Goal: Information Seeking & Learning: Learn about a topic

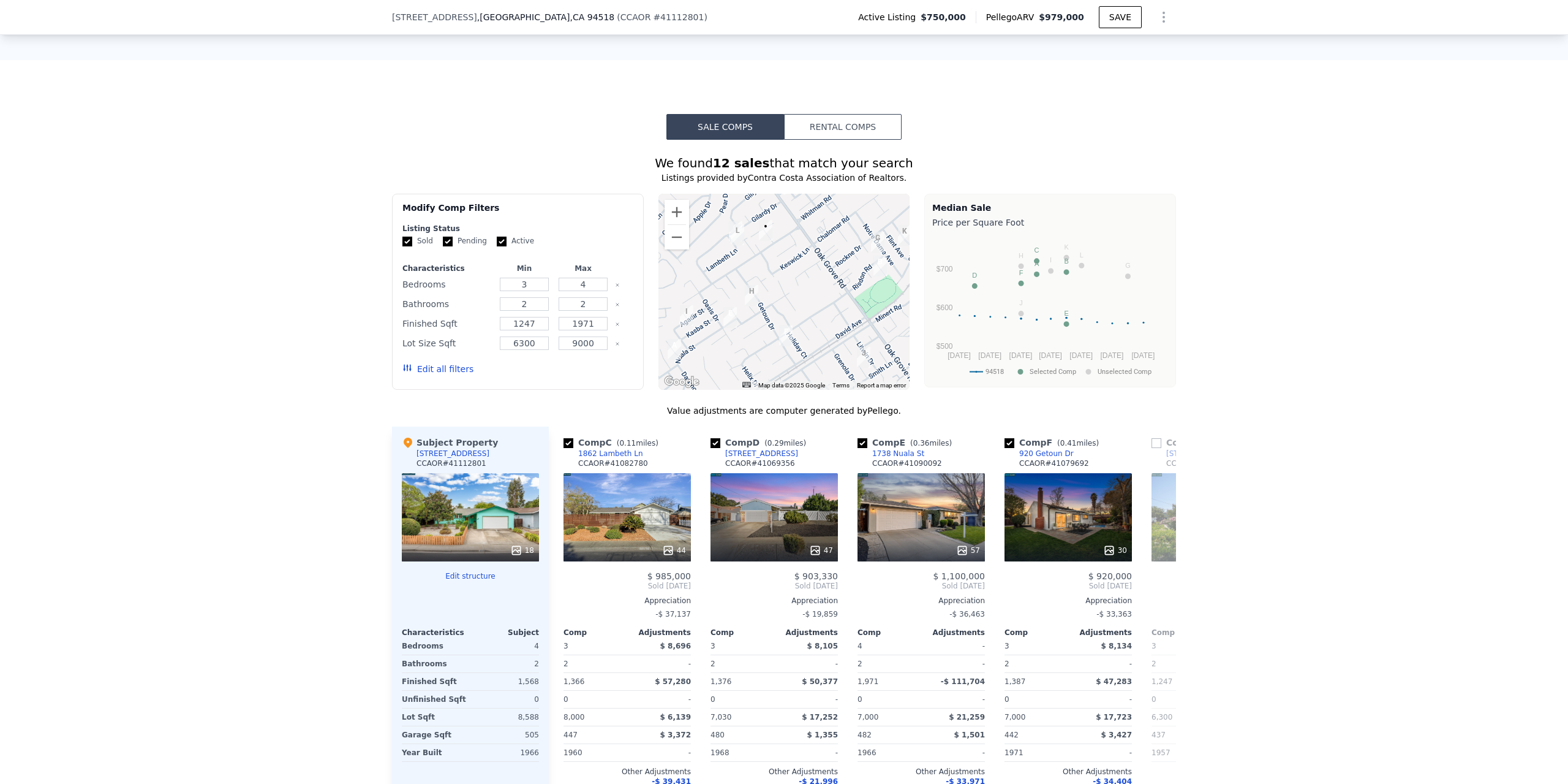
scroll to position [1286, 0]
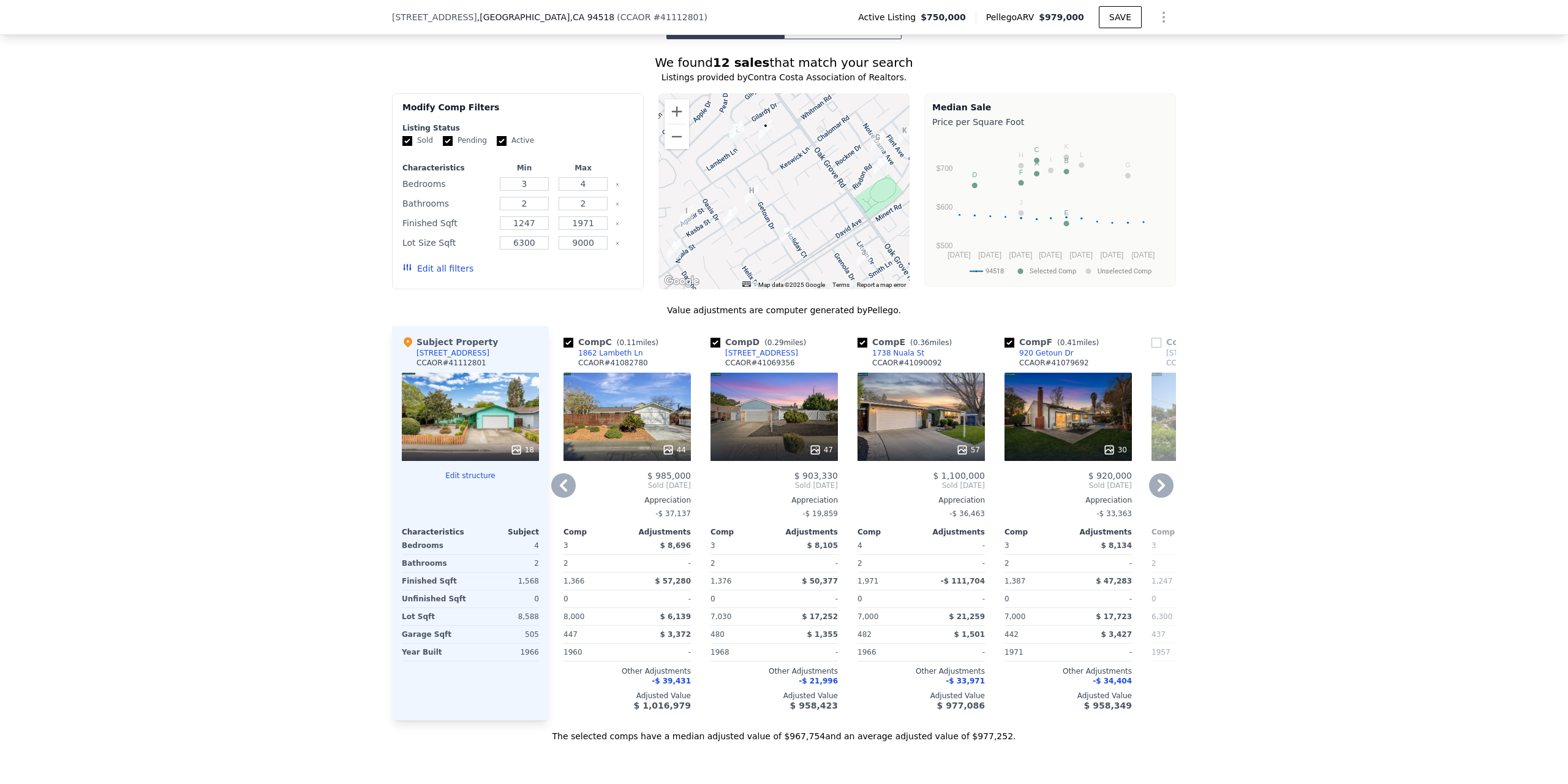
click at [563, 473] on icon at bounding box center [563, 485] width 25 height 25
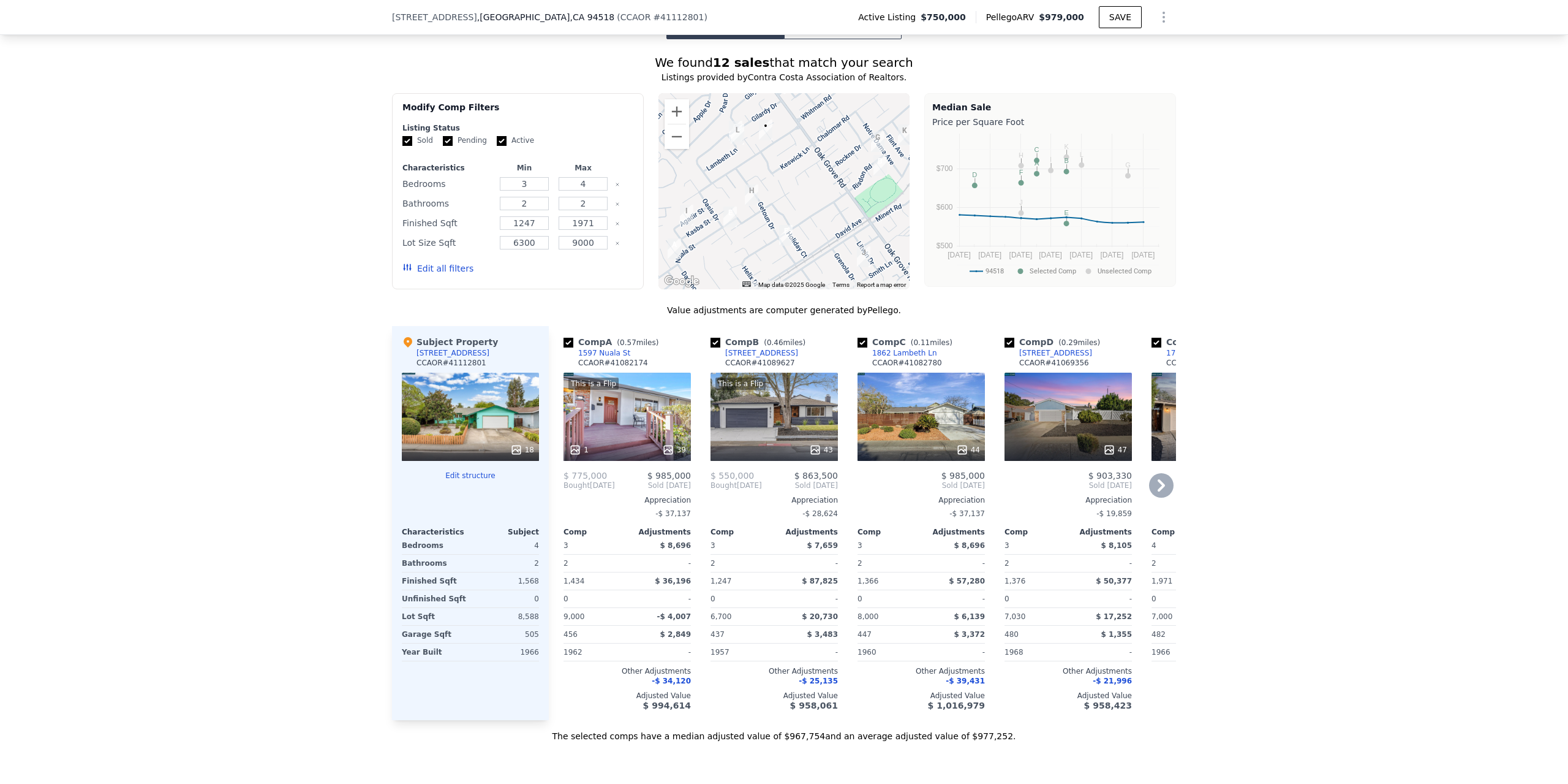
click at [778, 373] on div "This is a Flip 43" at bounding box center [774, 417] width 128 height 89
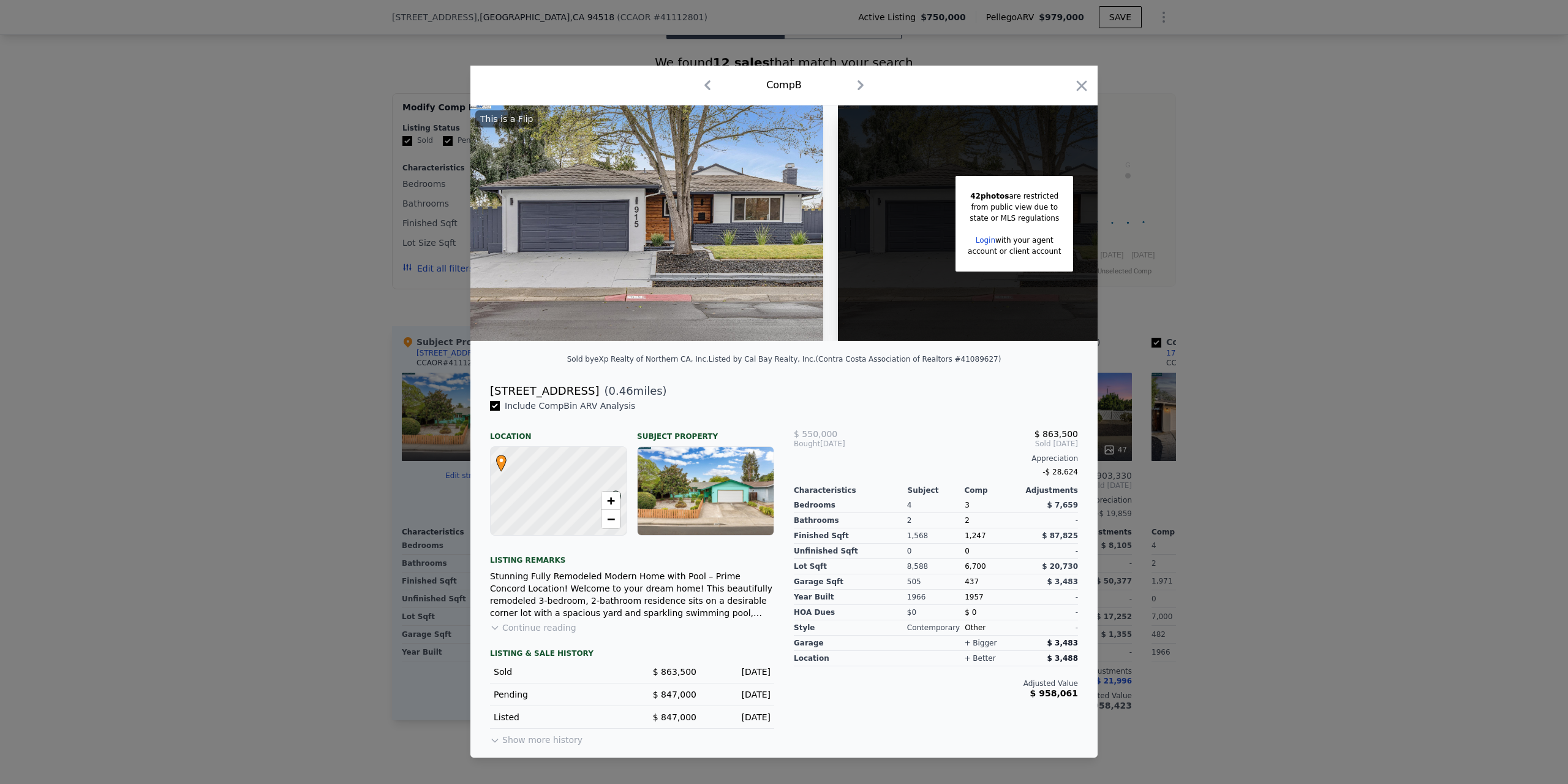
click at [637, 224] on img at bounding box center [647, 223] width 353 height 236
click at [1085, 86] on icon "button" at bounding box center [1082, 86] width 17 height 17
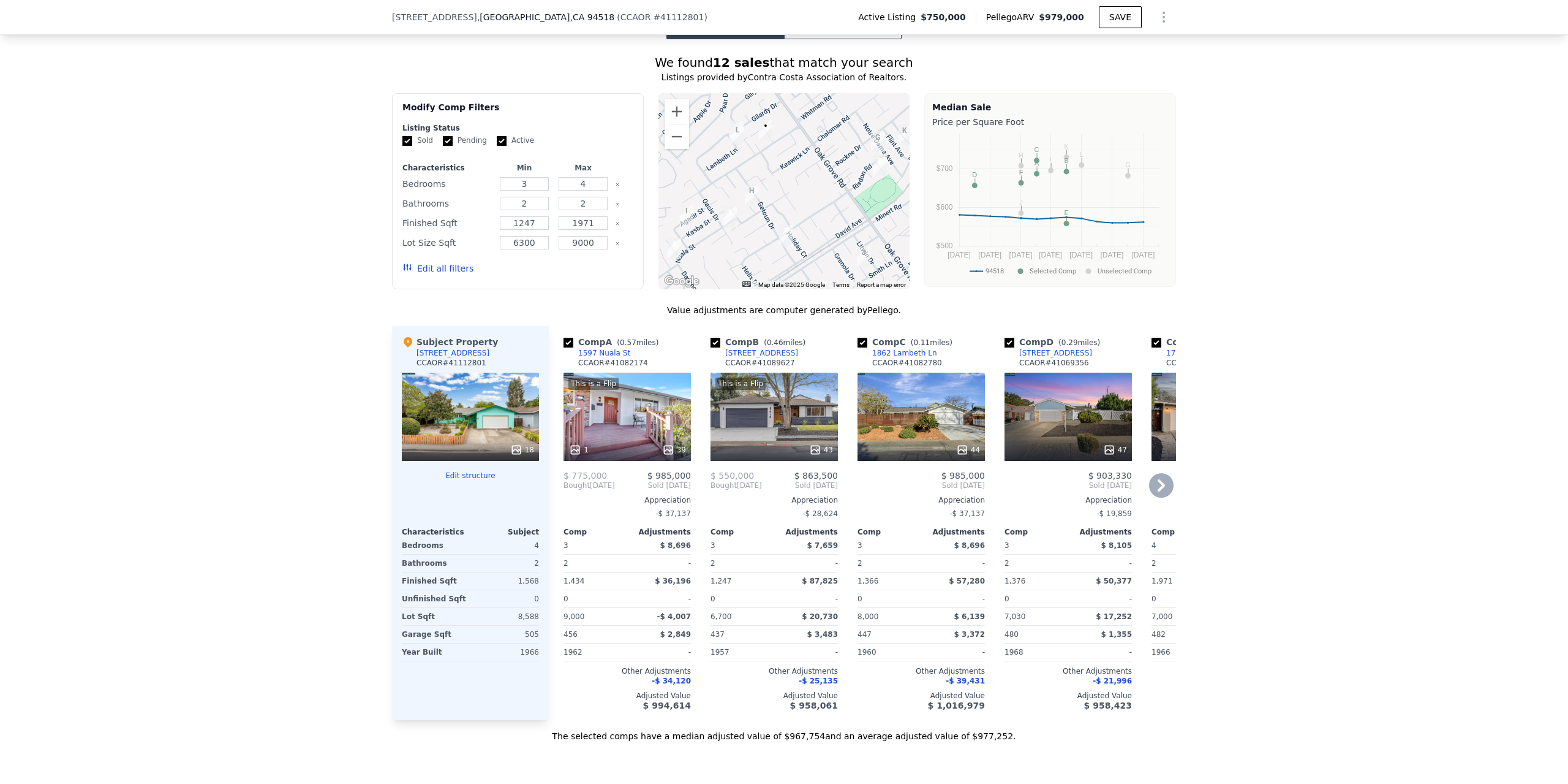
click at [1152, 473] on icon at bounding box center [1161, 485] width 25 height 25
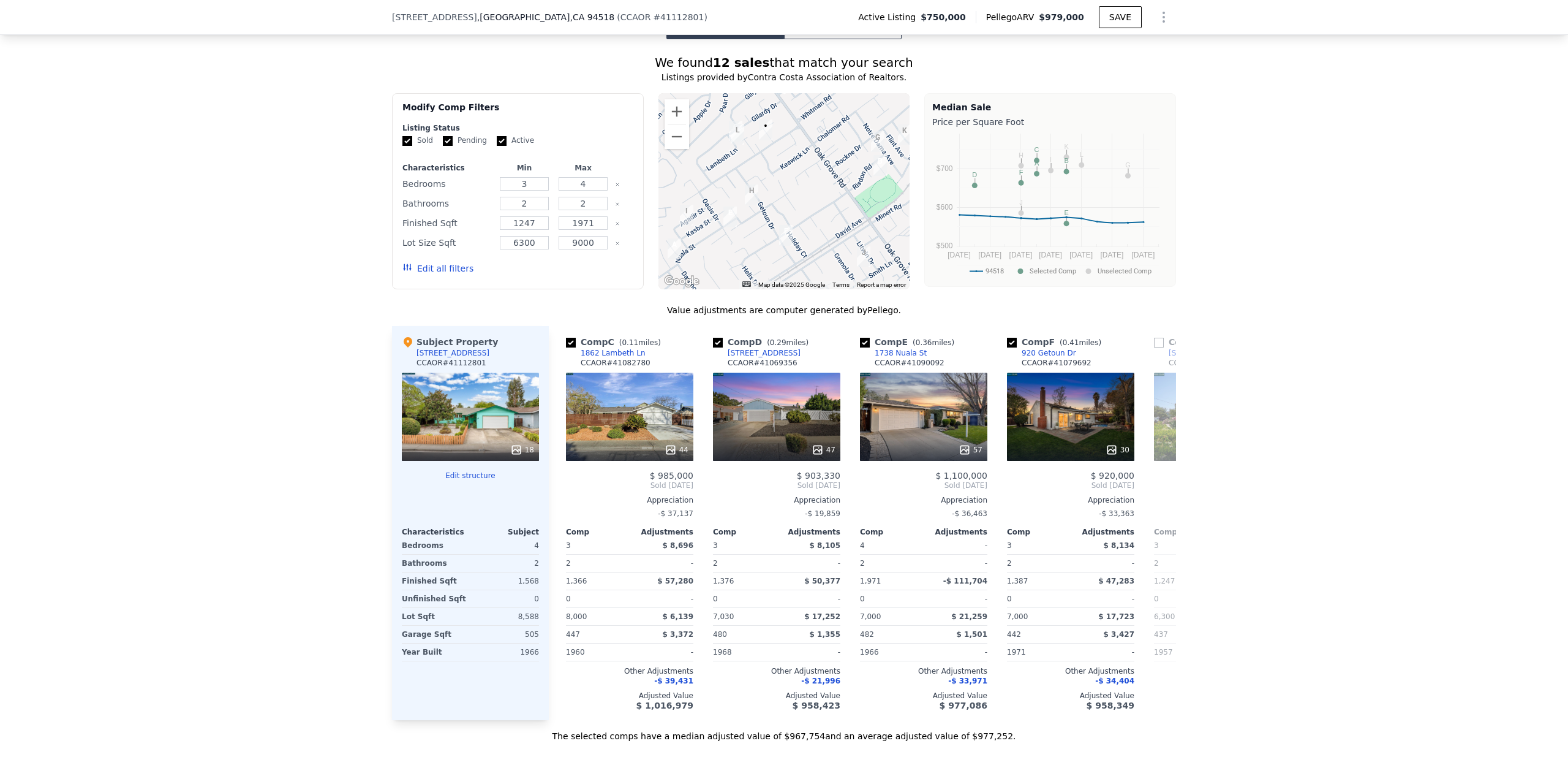
scroll to position [0, 294]
click at [555, 473] on icon at bounding box center [563, 485] width 25 height 25
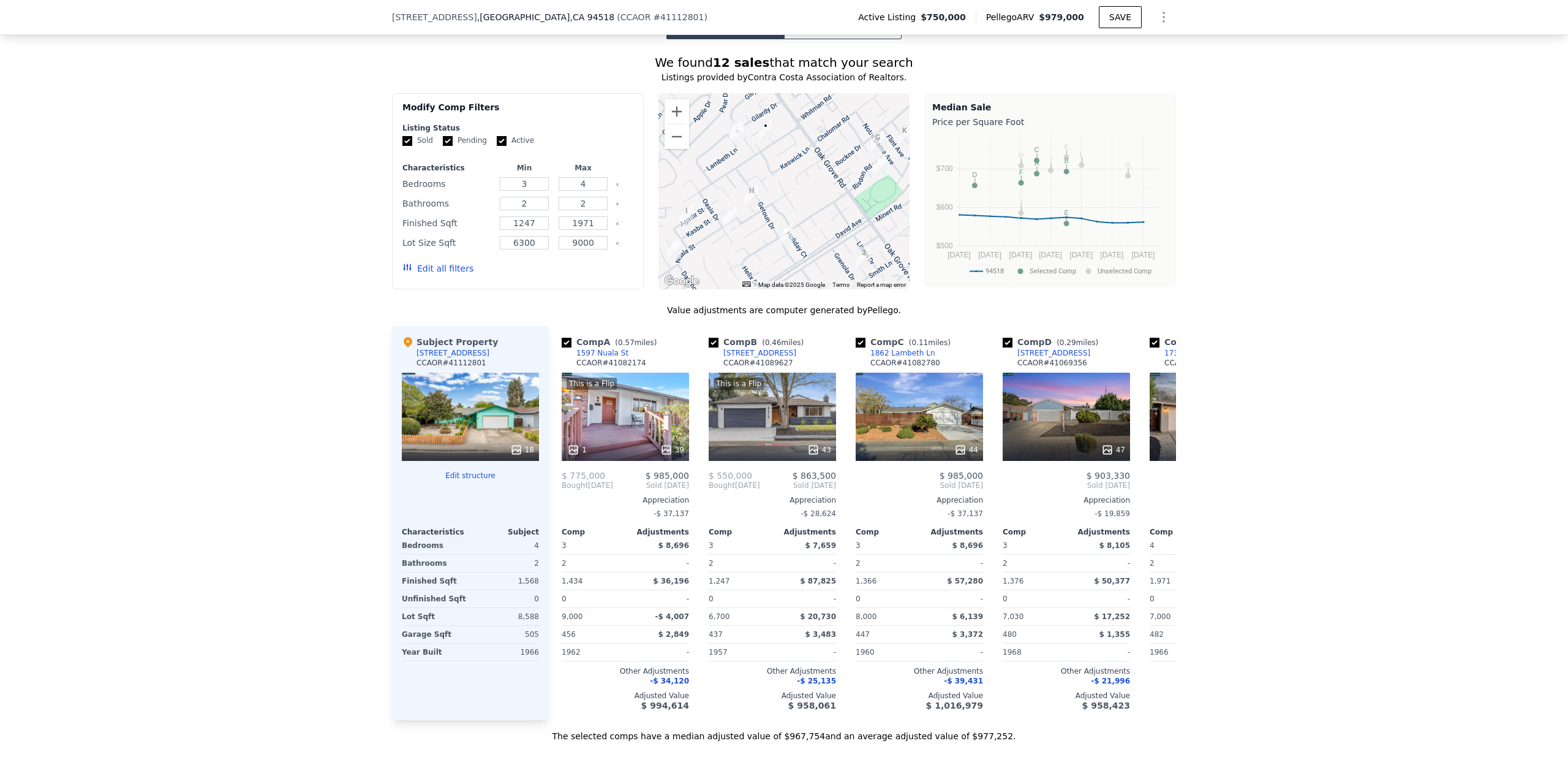
scroll to position [0, 0]
click at [1154, 473] on icon at bounding box center [1161, 485] width 25 height 25
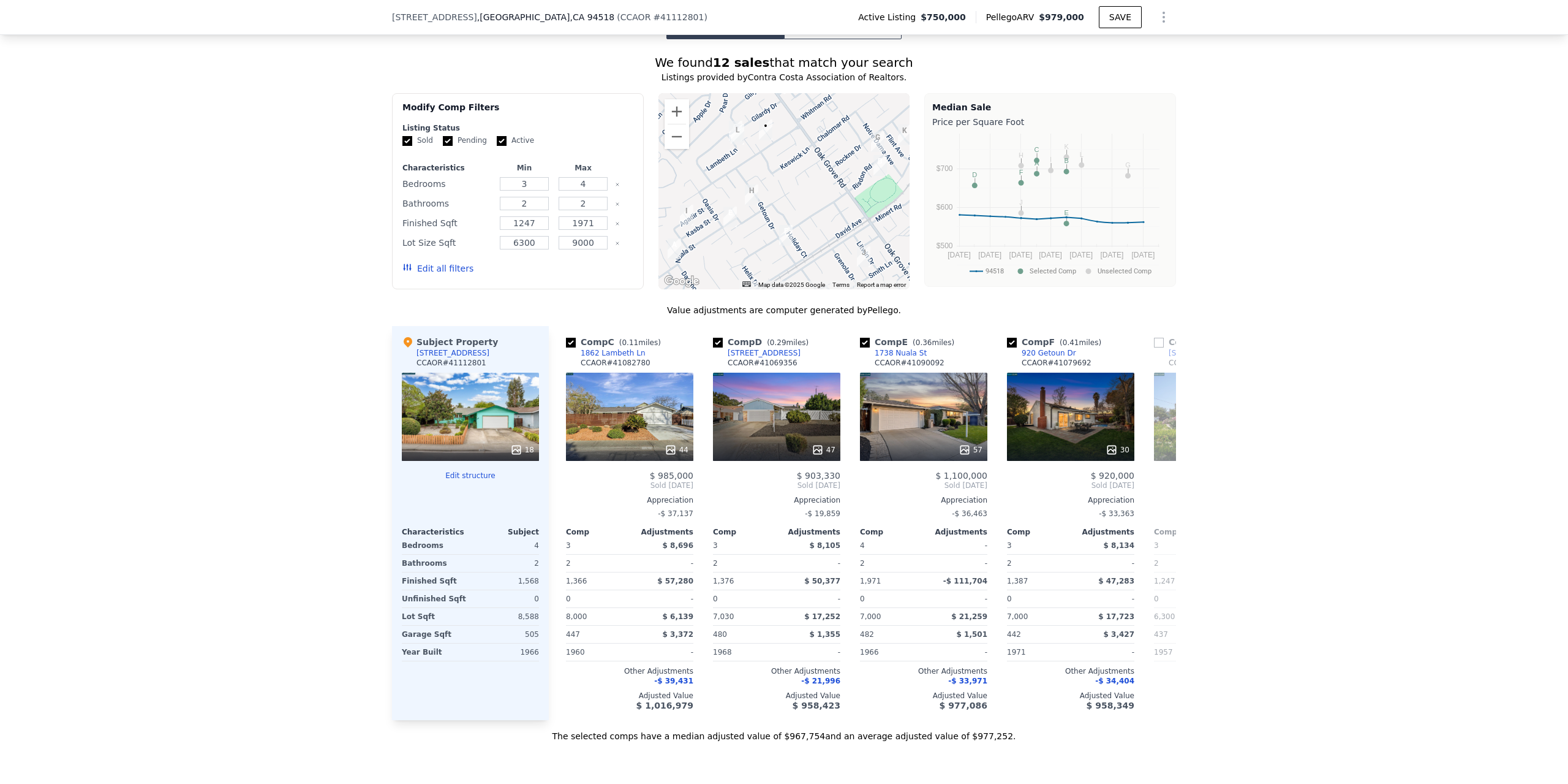
scroll to position [0, 294]
click at [1151, 473] on icon at bounding box center [1161, 485] width 25 height 25
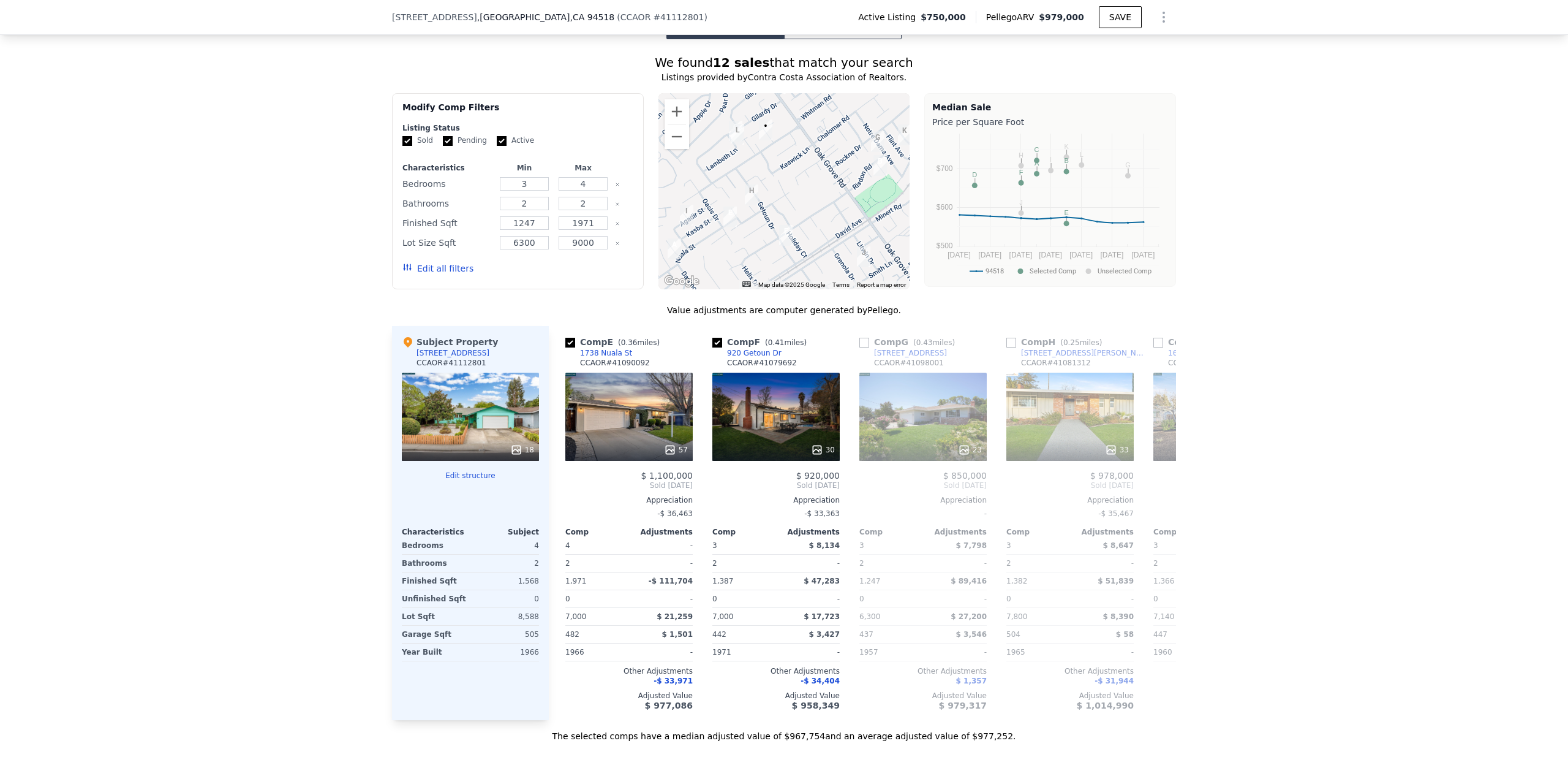
scroll to position [0, 588]
click at [1162, 473] on icon at bounding box center [1161, 485] width 25 height 25
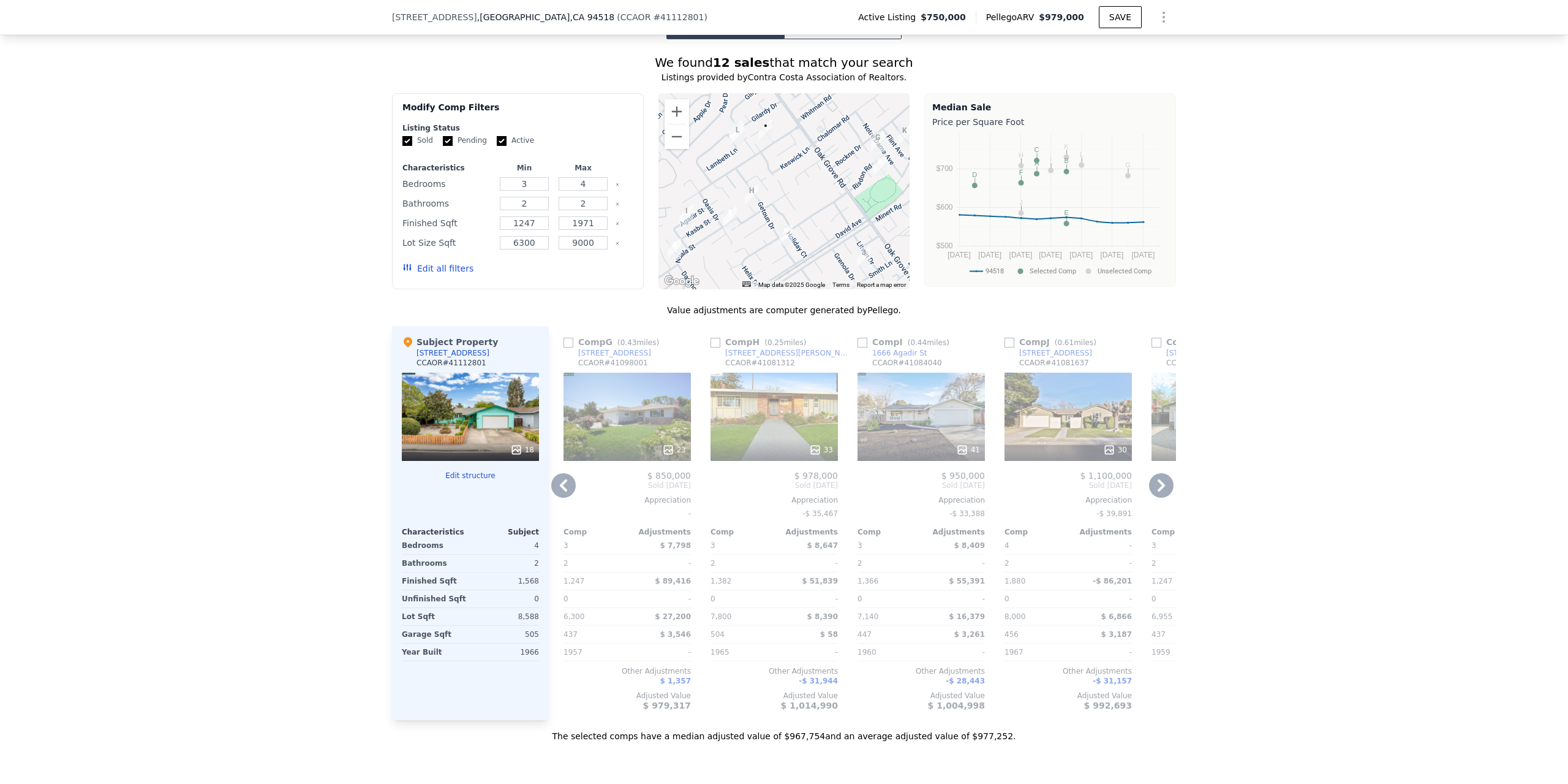
click at [556, 473] on icon at bounding box center [563, 485] width 25 height 25
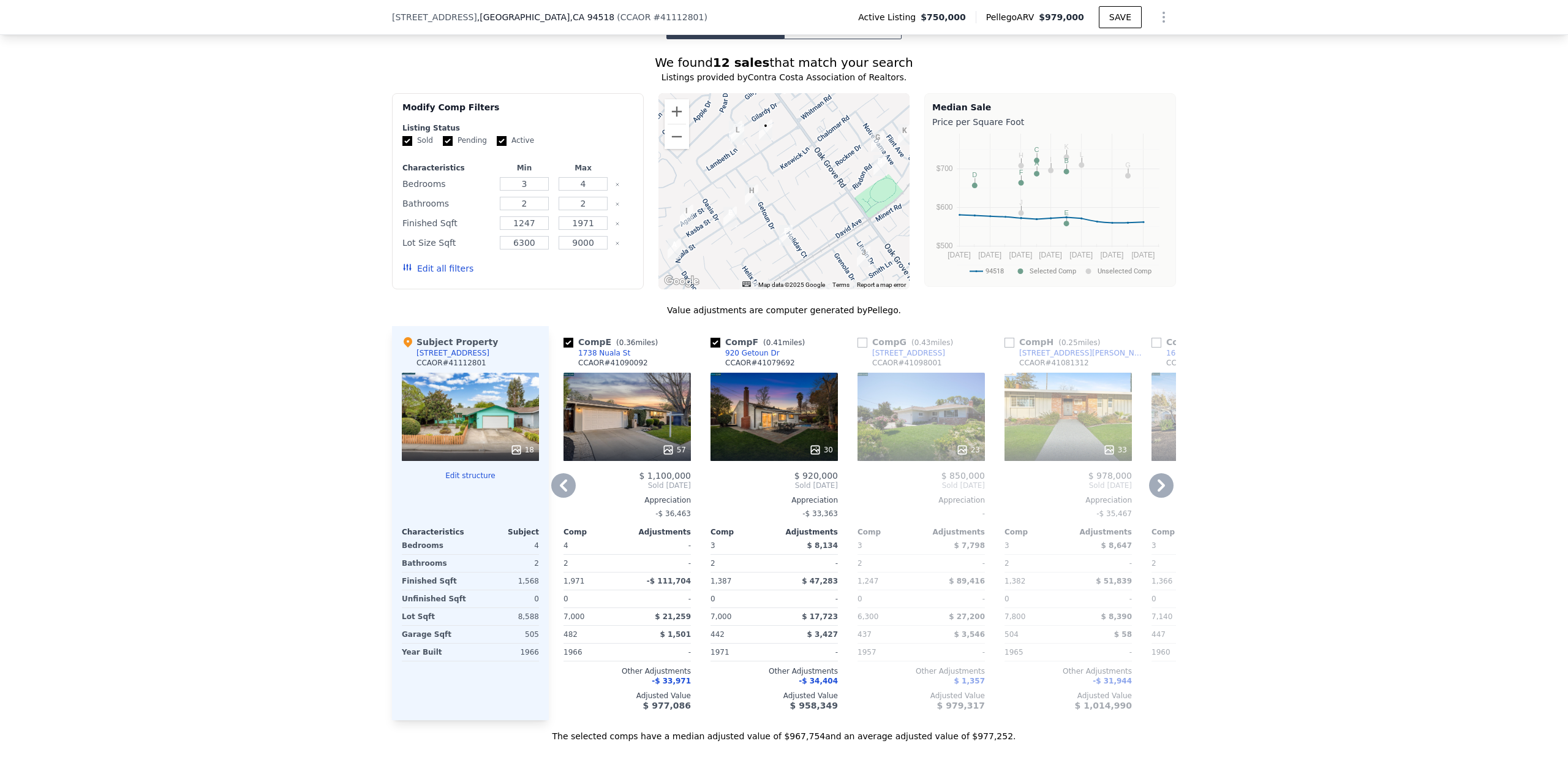
click at [569, 473] on icon at bounding box center [563, 485] width 25 height 25
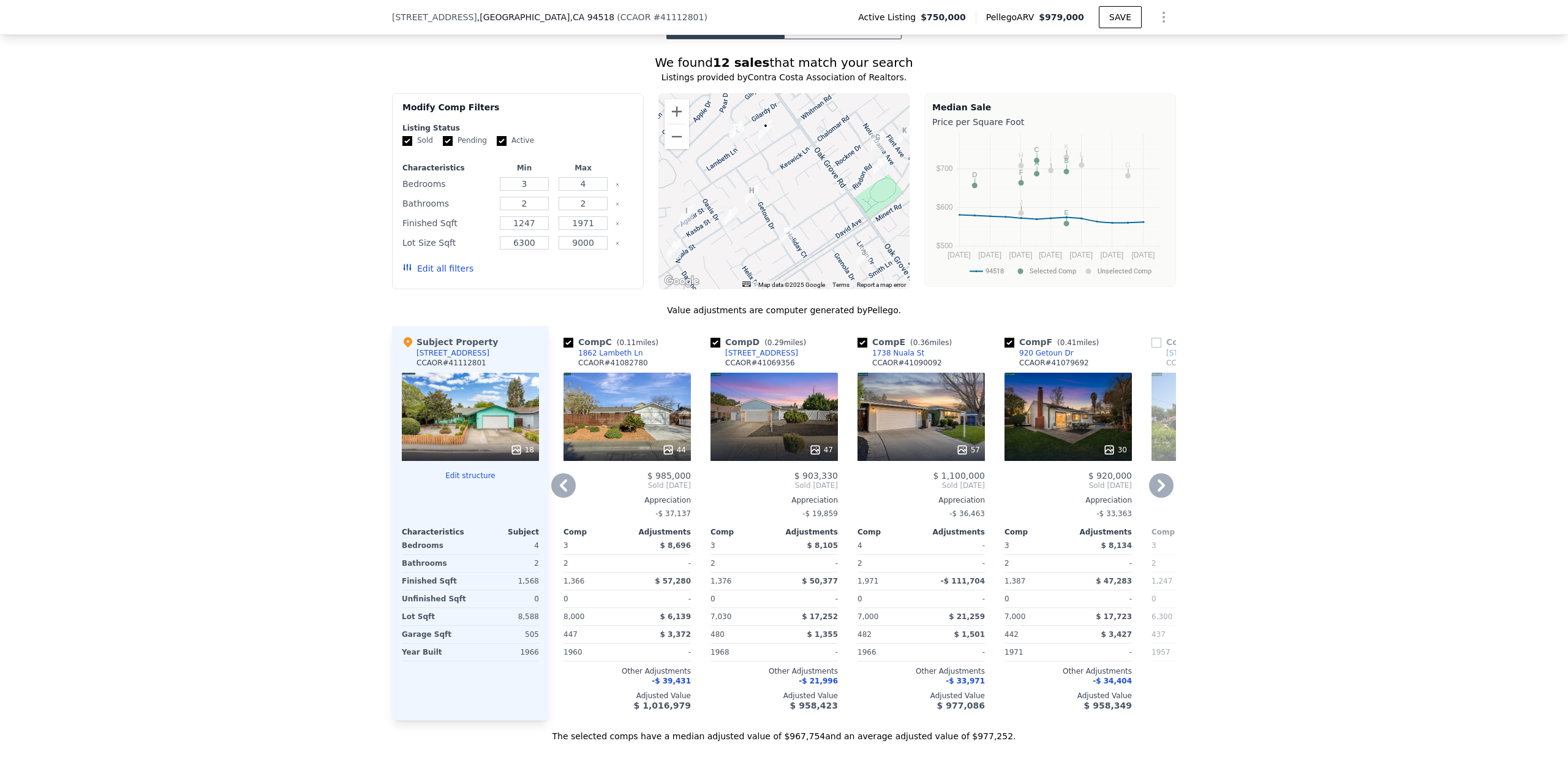
click at [569, 473] on icon at bounding box center [563, 485] width 25 height 25
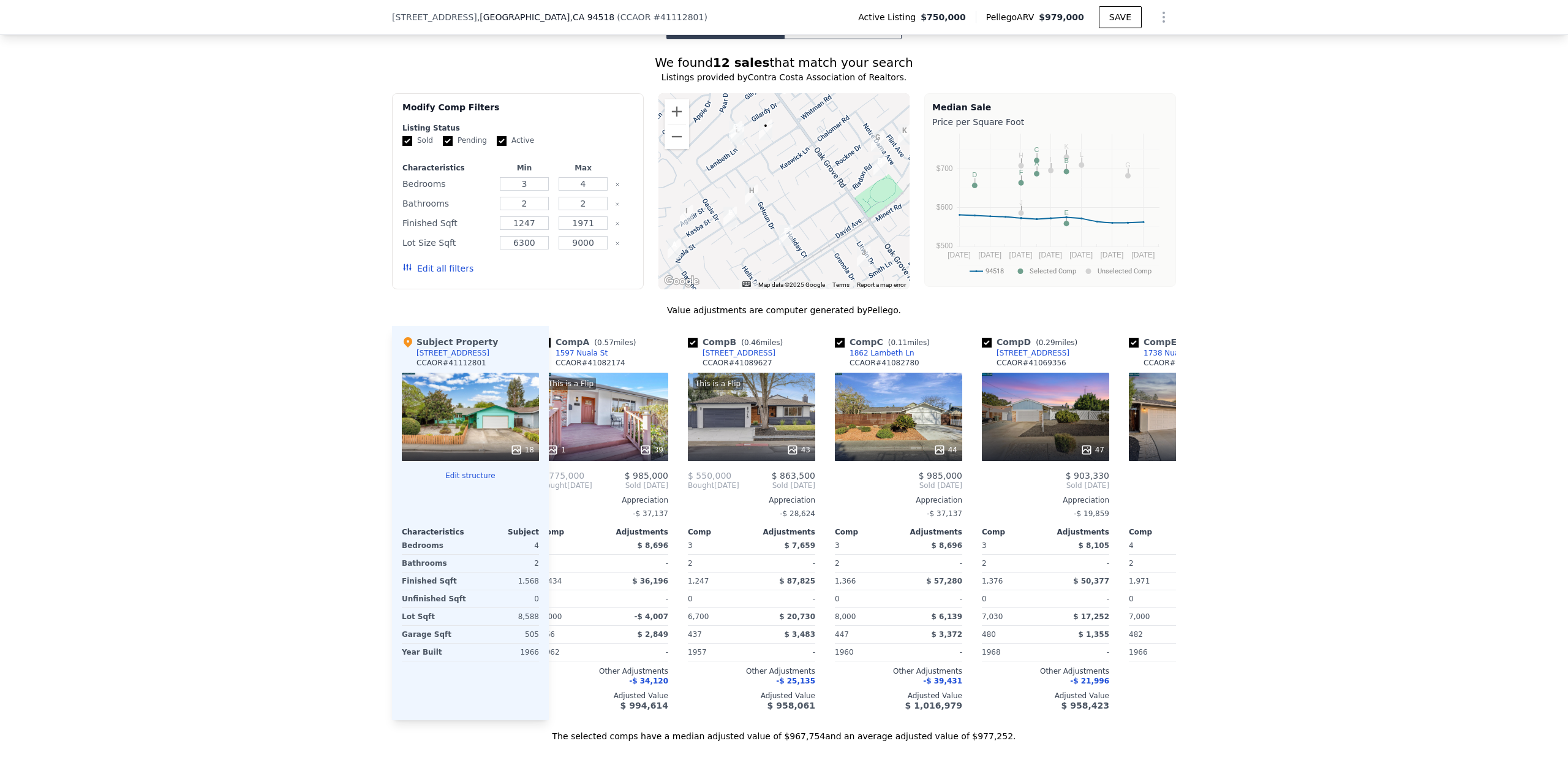
scroll to position [0, 0]
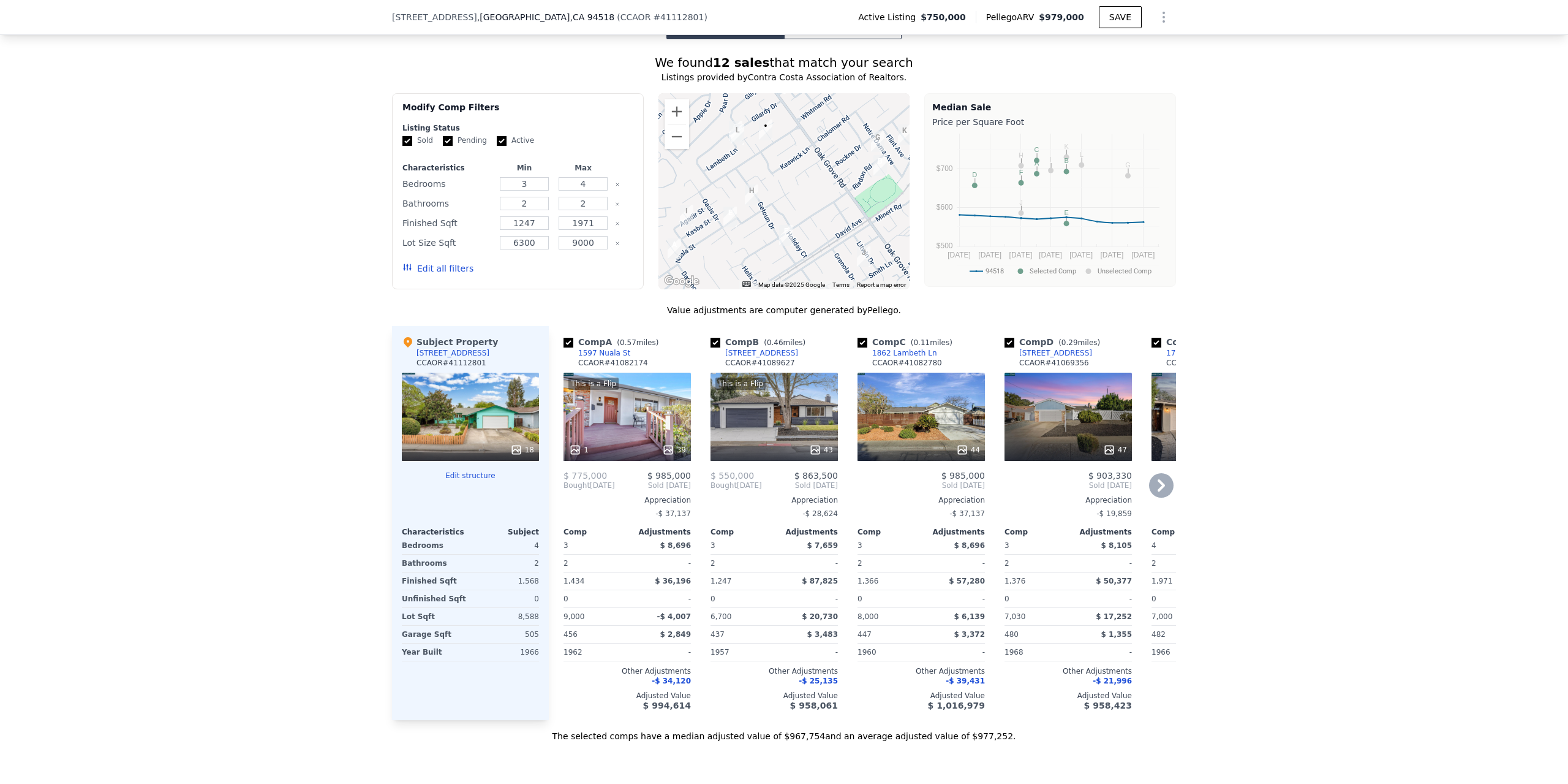
click at [615, 373] on div "This is a Flip 1 39" at bounding box center [627, 417] width 128 height 89
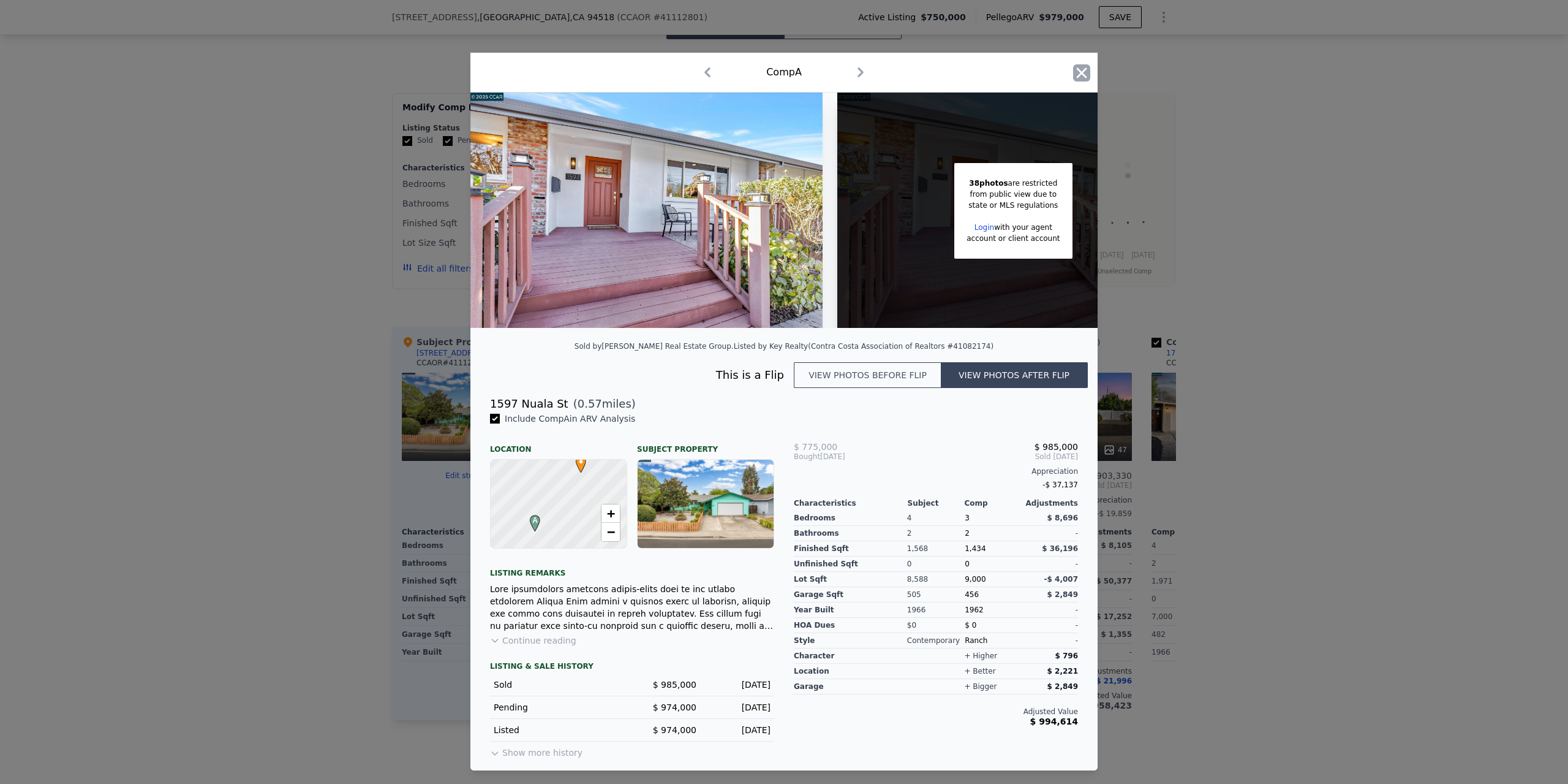
click at [1077, 70] on icon "button" at bounding box center [1082, 73] width 17 height 17
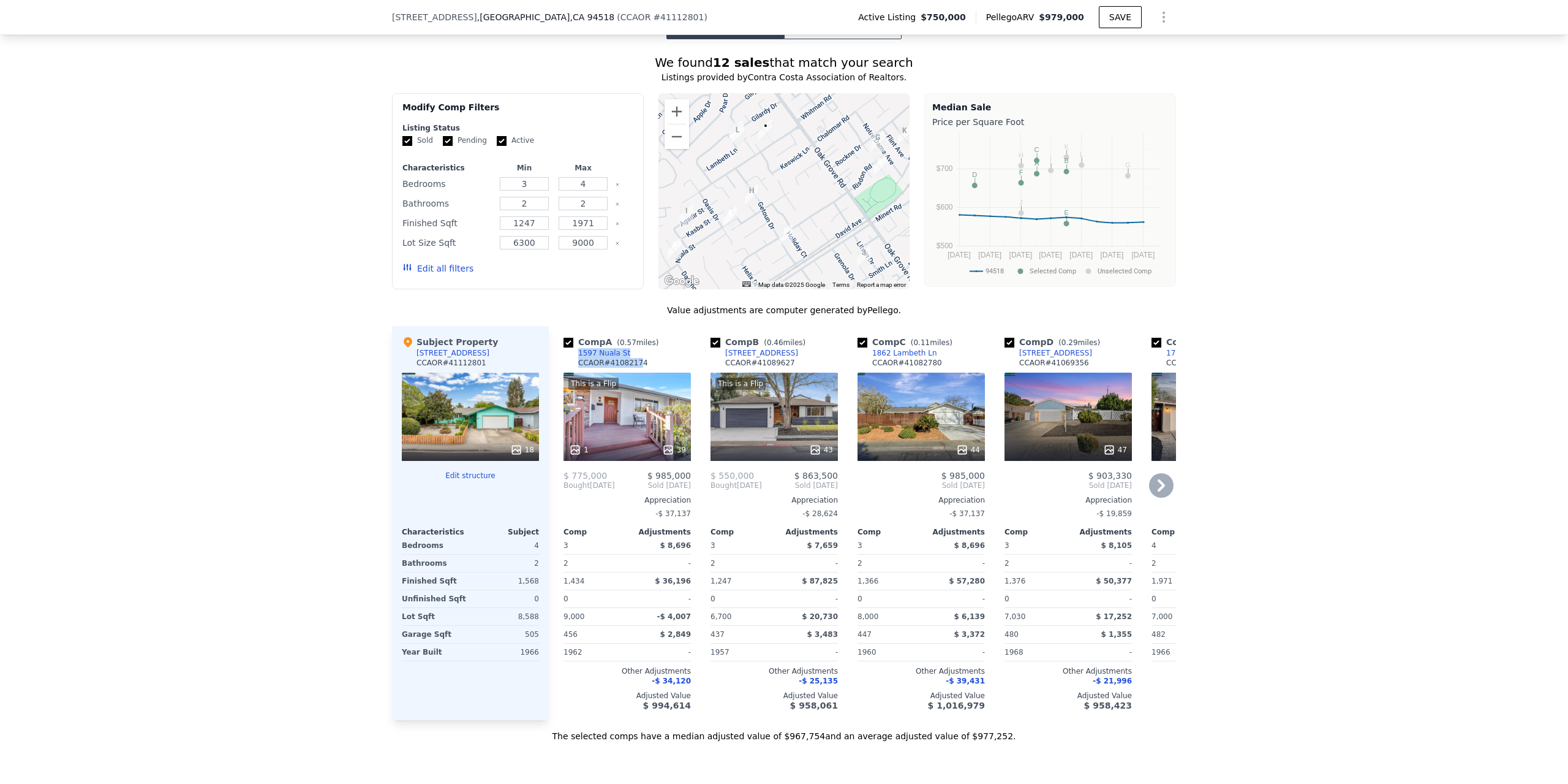
drag, startPoint x: 629, startPoint y: 302, endPoint x: 571, endPoint y: 305, distance: 58.1
click at [571, 336] on div "Comp A ( 0.57 miles) 1597 [GEOGRAPHIC_DATA] # 41082174" at bounding box center [627, 354] width 128 height 37
click at [615, 358] on div "CCAOR # 41082174" at bounding box center [613, 363] width 70 height 10
drag, startPoint x: 620, startPoint y: 301, endPoint x: 579, endPoint y: 306, distance: 41.3
click at [579, 336] on div "Comp A ( 0.57 miles) 1597 [GEOGRAPHIC_DATA] # 41082174" at bounding box center [627, 354] width 128 height 37
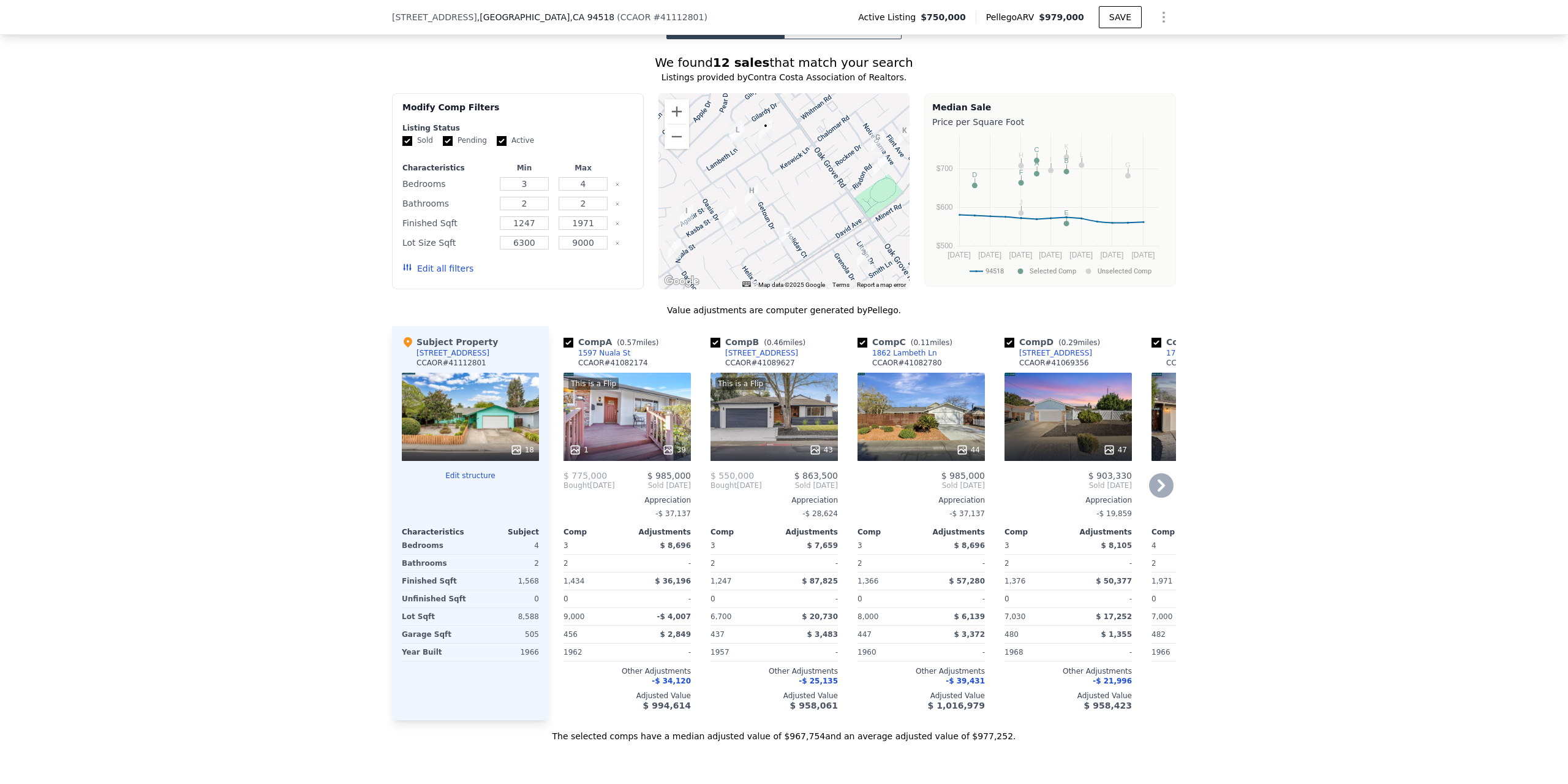
click at [646, 326] on div "Comp A ( 0.57 miles) [STREET_ADDRESS] 41082174 This is a Flip 1 39 $ 775,000 $ …" at bounding box center [627, 523] width 137 height 394
drag, startPoint x: 618, startPoint y: 299, endPoint x: 573, endPoint y: 304, distance: 45.3
click at [573, 336] on div "Comp A ( 0.57 miles) 1597 [GEOGRAPHIC_DATA] # 41082174" at bounding box center [627, 354] width 128 height 37
copy div "1597 Nuala St"
click at [1160, 479] on icon at bounding box center [1161, 485] width 7 height 12
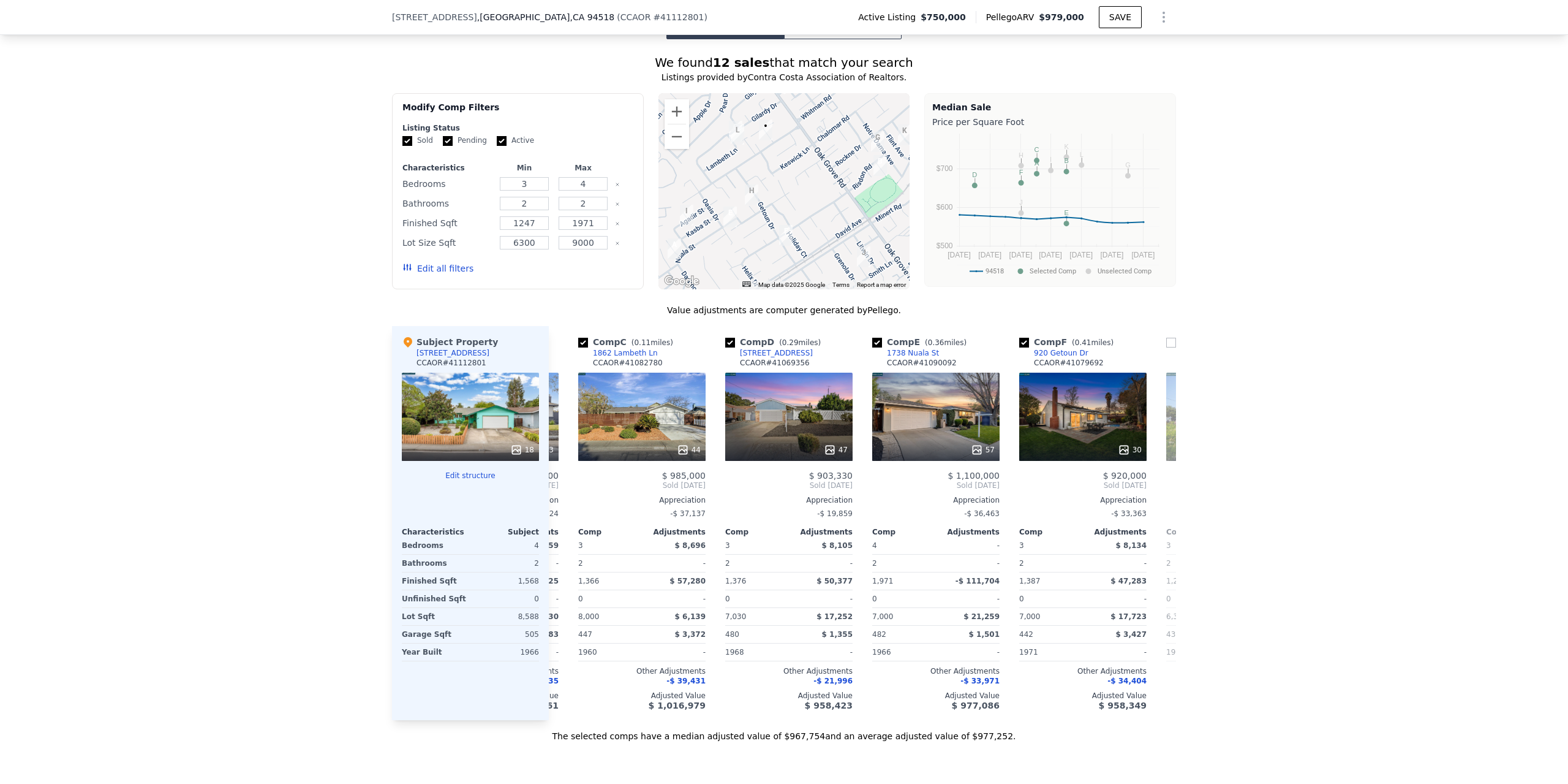
scroll to position [0, 294]
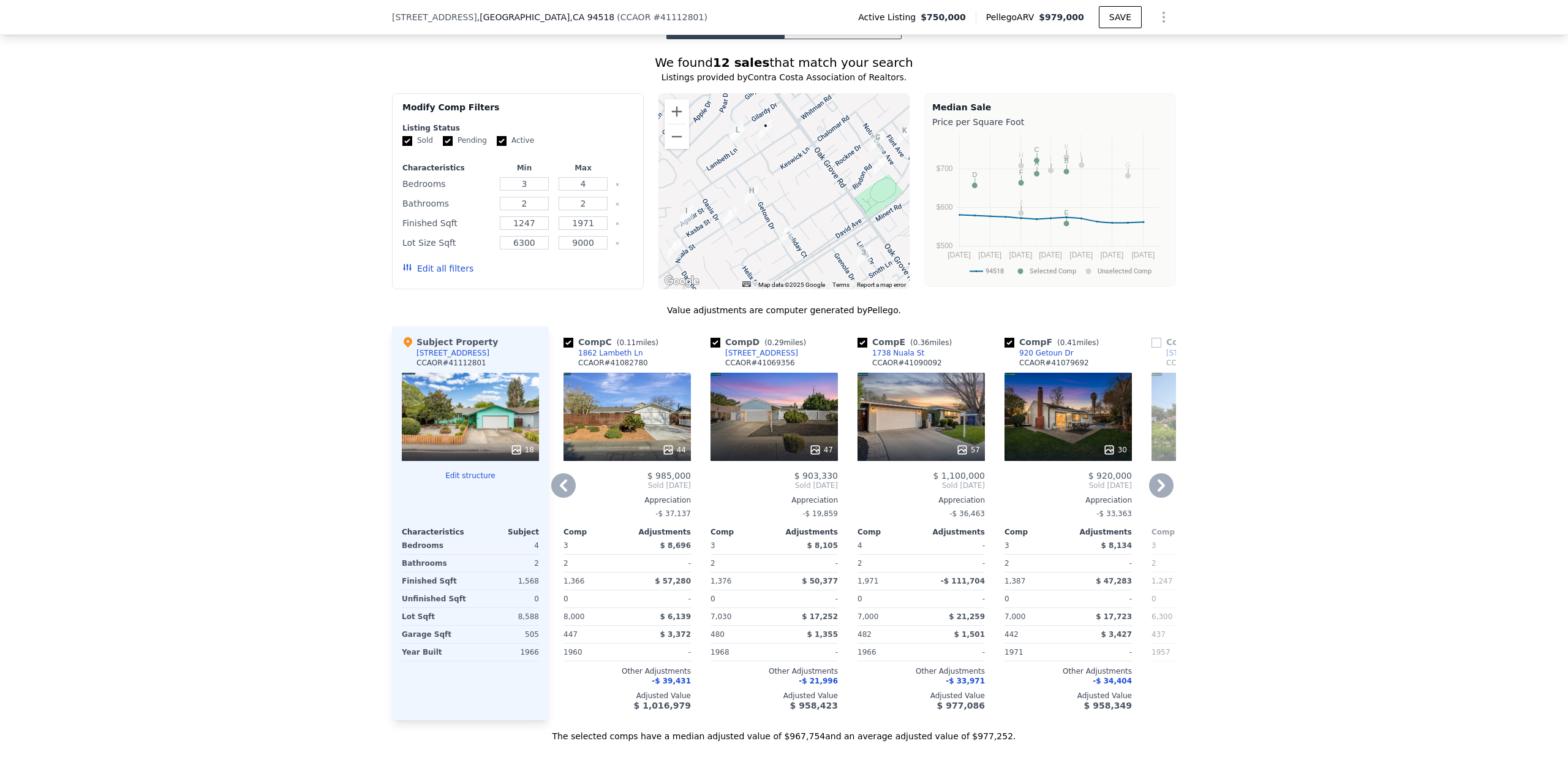
click at [1158, 479] on icon at bounding box center [1161, 485] width 7 height 12
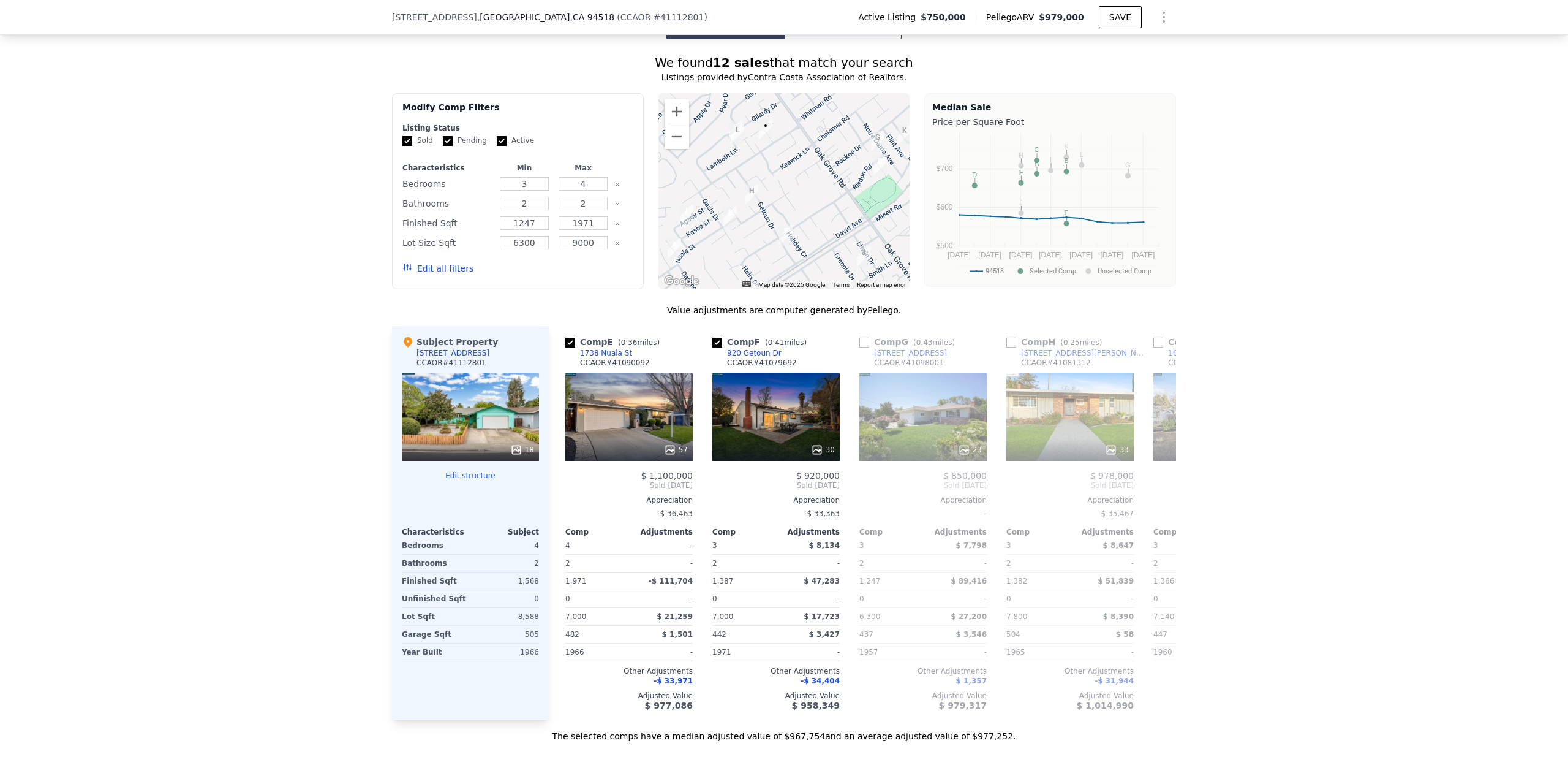
scroll to position [0, 588]
click at [552, 473] on icon at bounding box center [563, 485] width 25 height 25
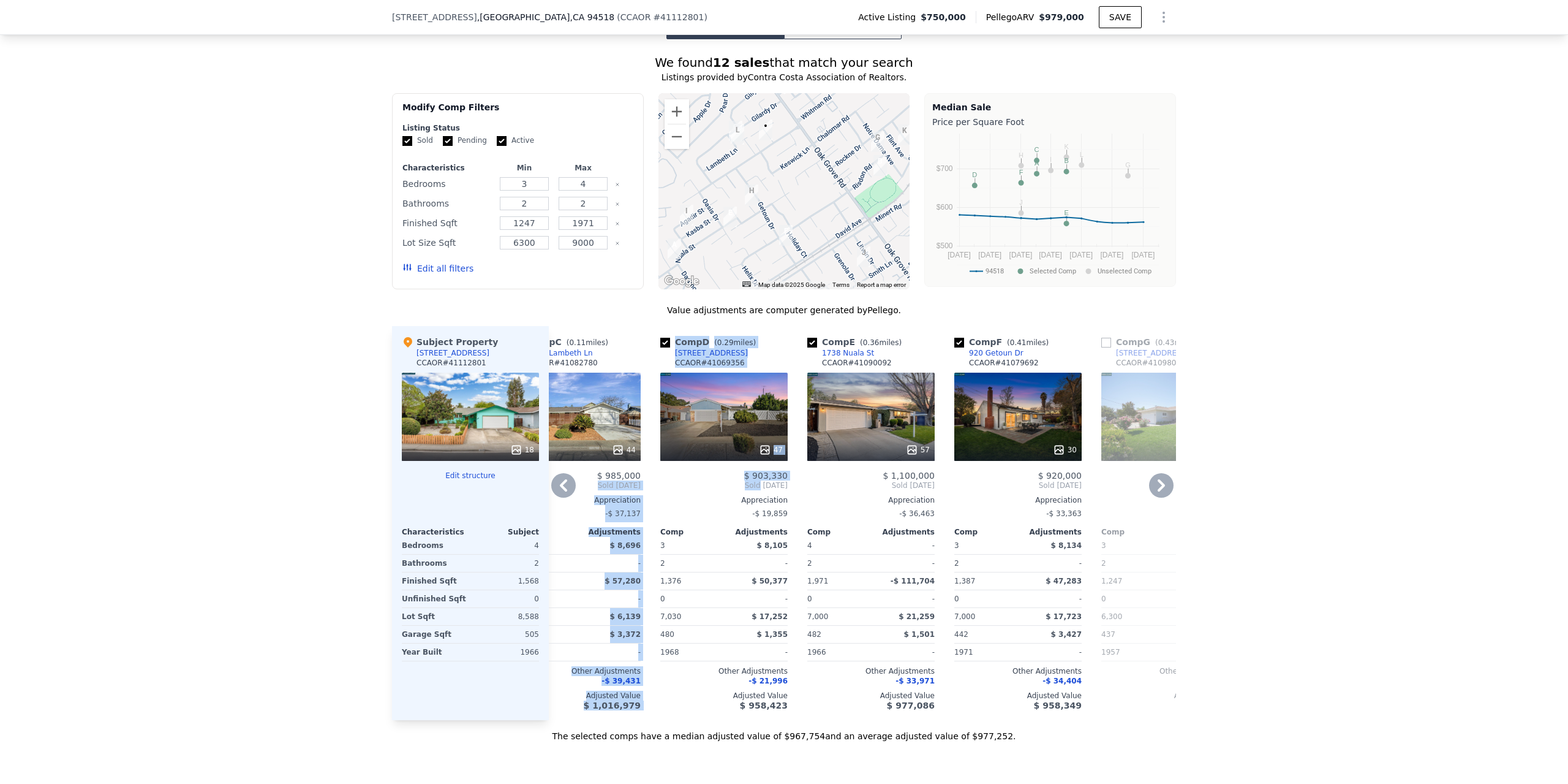
click at [552, 432] on div "Comp A ( 0.57 miles) [STREET_ADDRESS] This is a Flip 1 39 $ 775,000 $ 985,000 B…" at bounding box center [862, 523] width 627 height 394
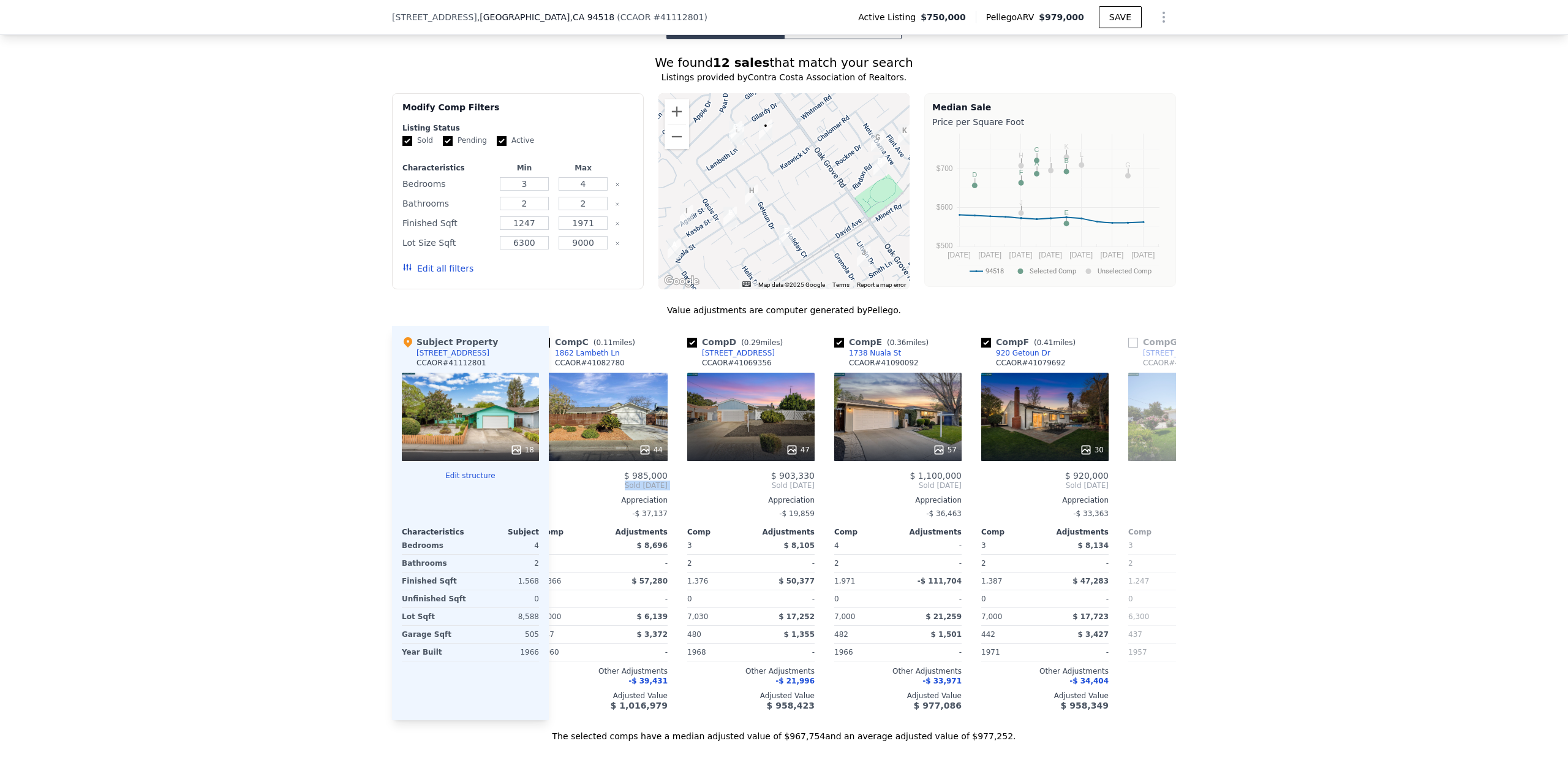
click at [551, 434] on div "Comp A ( 0.57 miles) [STREET_ADDRESS] This is a Flip 1 39 $ 775,000 $ 985,000 B…" at bounding box center [862, 523] width 627 height 394
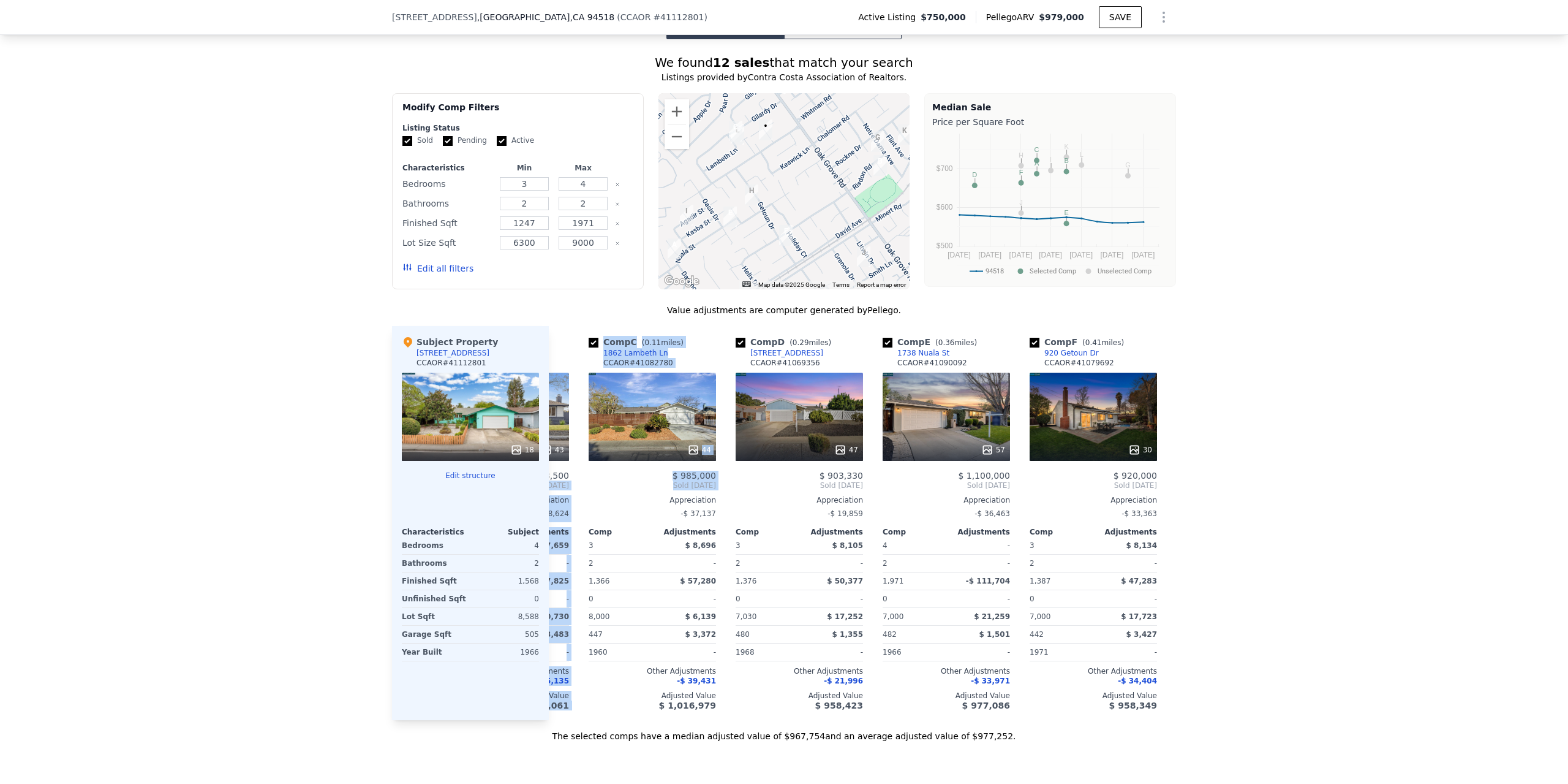
click at [551, 481] on span "Sold [DATE]" at bounding box center [531, 485] width 76 height 10
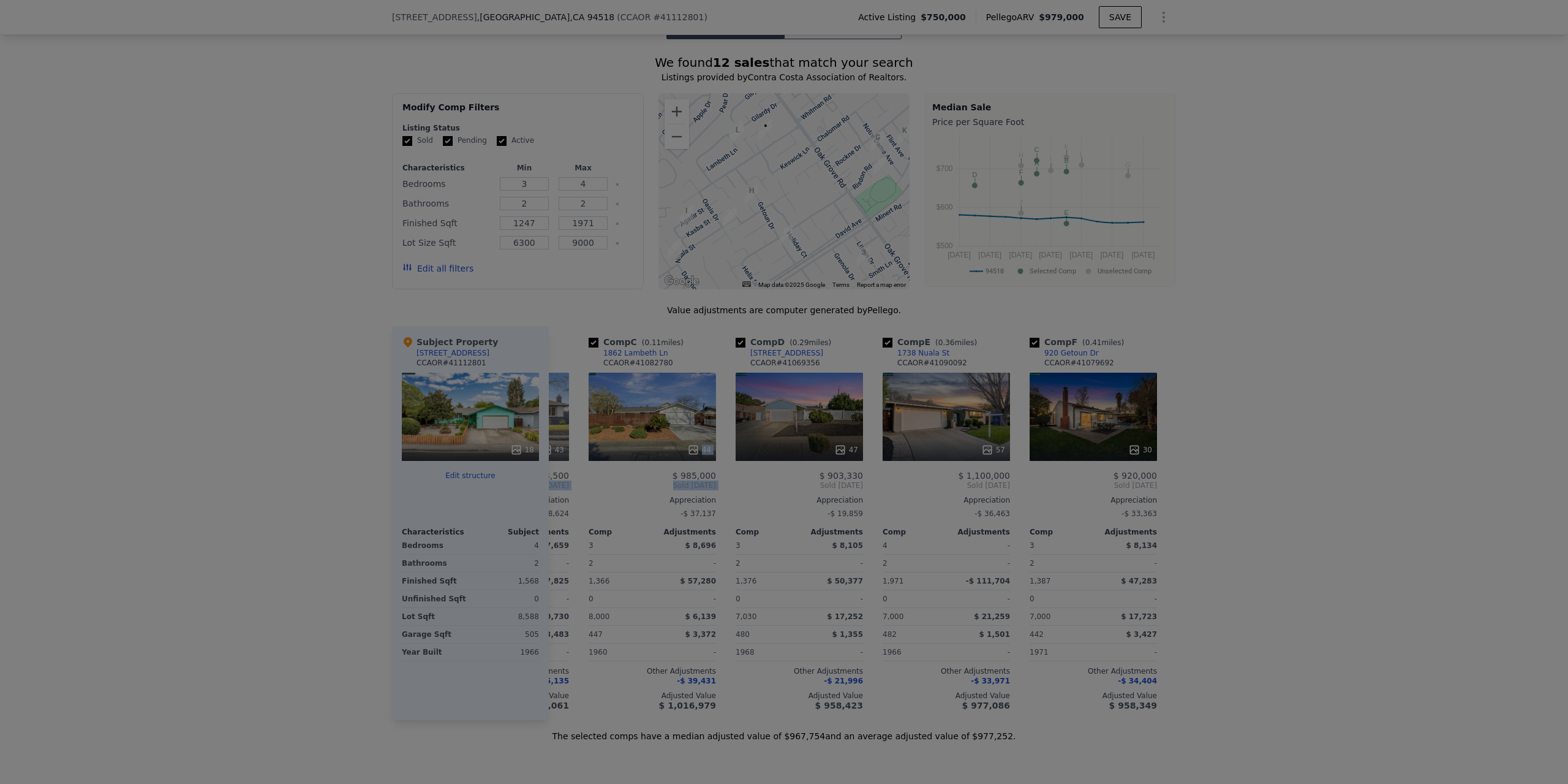
click at [551, 434] on div "Location" at bounding box center [570, 438] width 130 height 19
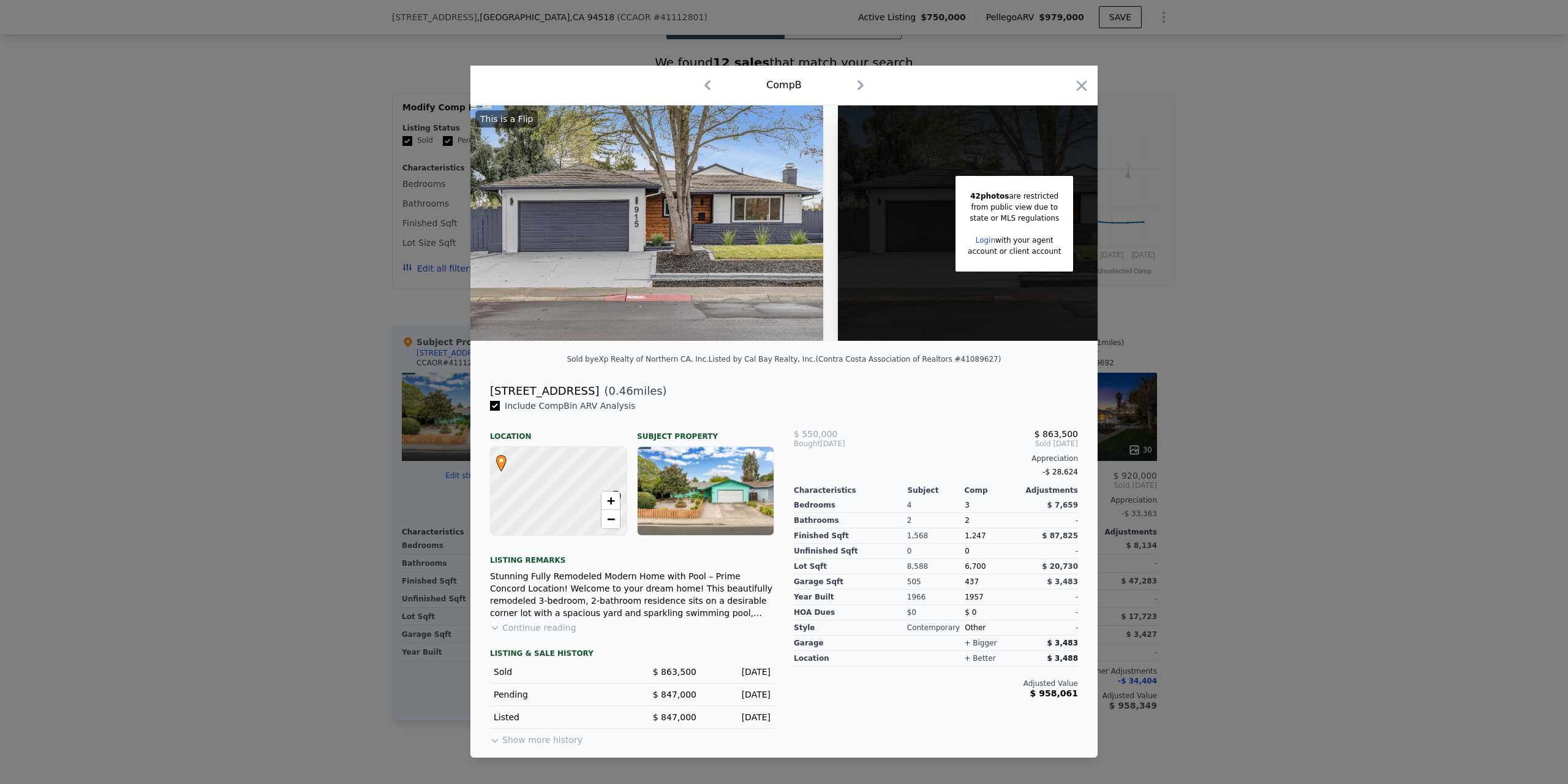
click at [1078, 92] on div at bounding box center [1082, 88] width 17 height 21
drag, startPoint x: 1095, startPoint y: 74, endPoint x: 1087, endPoint y: 102, distance: 29.1
click at [1096, 83] on div "Comp B" at bounding box center [784, 86] width 627 height 40
click at [1077, 89] on icon "button" at bounding box center [1082, 86] width 17 height 17
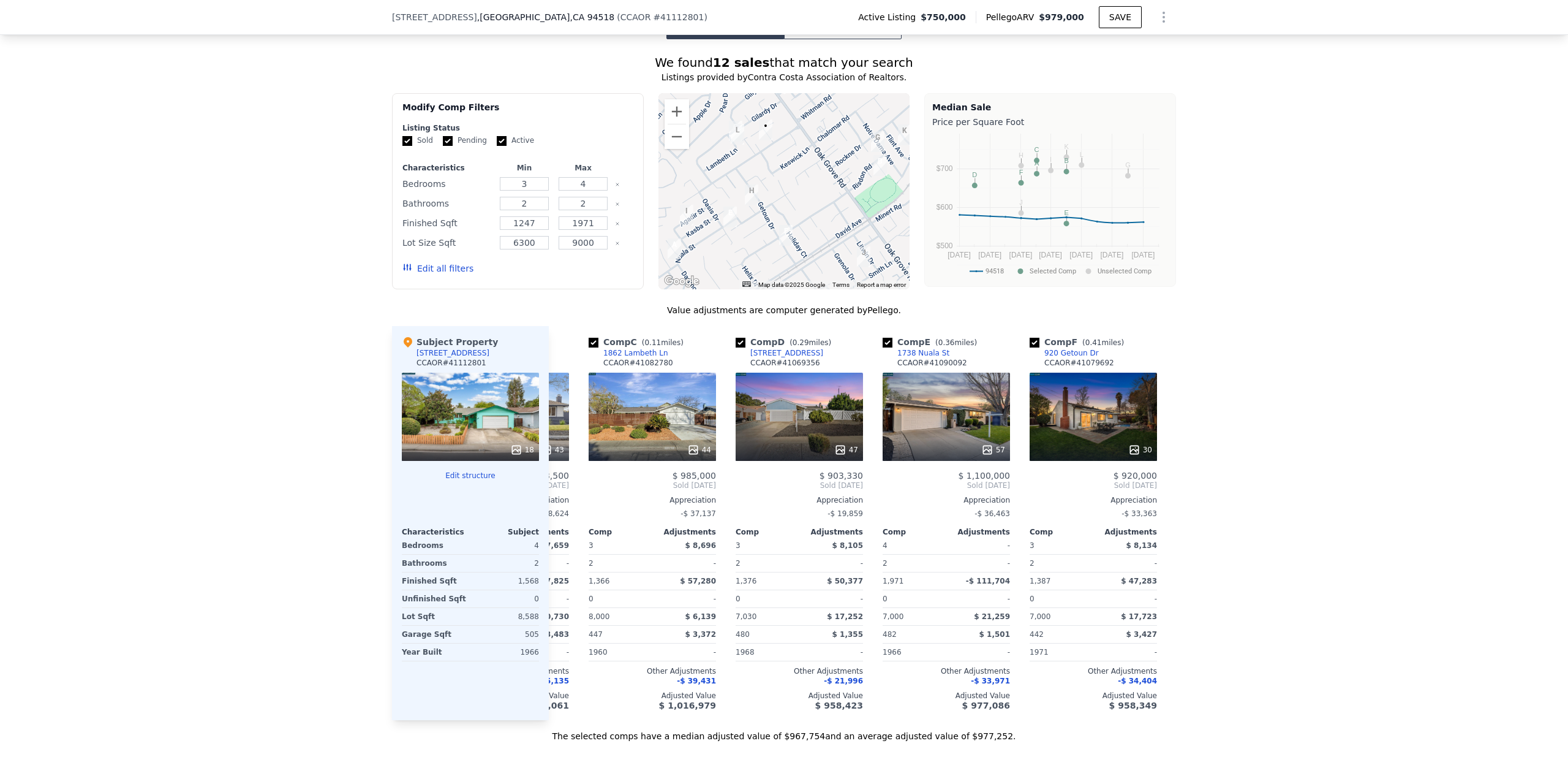
click at [297, 360] on div "We found 12 sales that match your search Listings provided by Contra Costa Asso…" at bounding box center [784, 391] width 1568 height 703
